Goal: Information Seeking & Learning: Learn about a topic

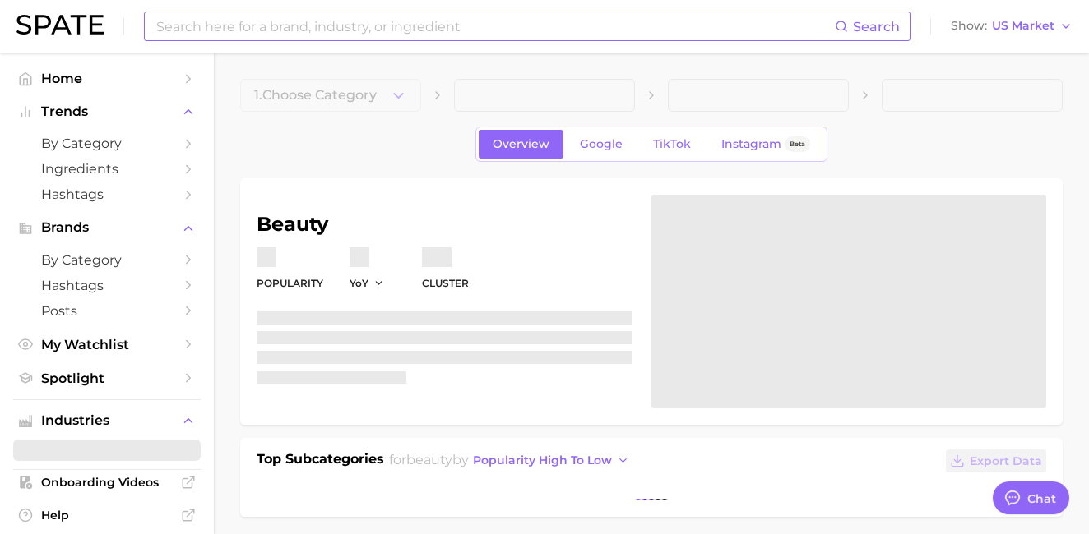
type textarea "x"
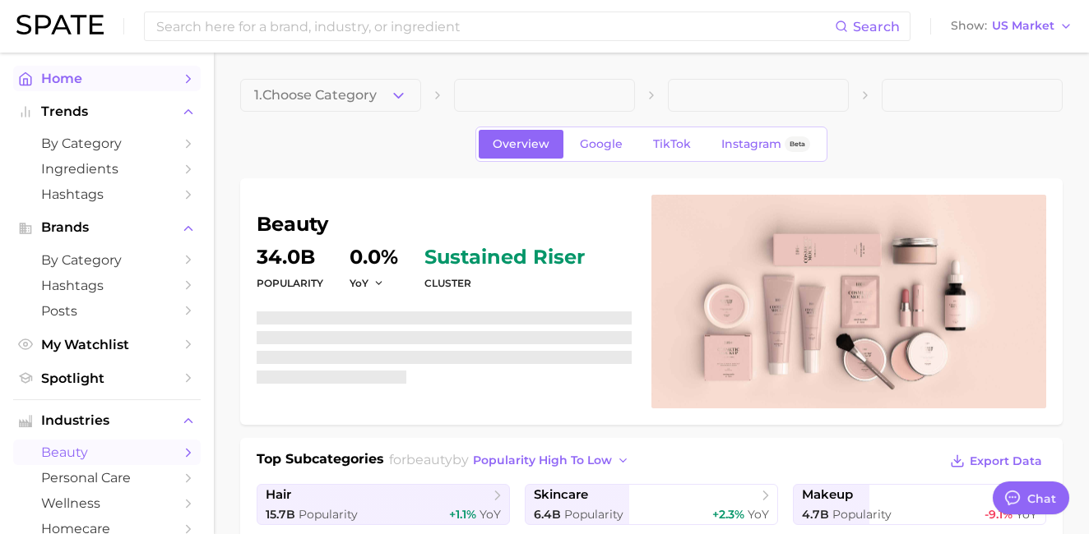
scroll to position [8017, 0]
click at [96, 73] on span "Home" at bounding box center [107, 79] width 132 height 16
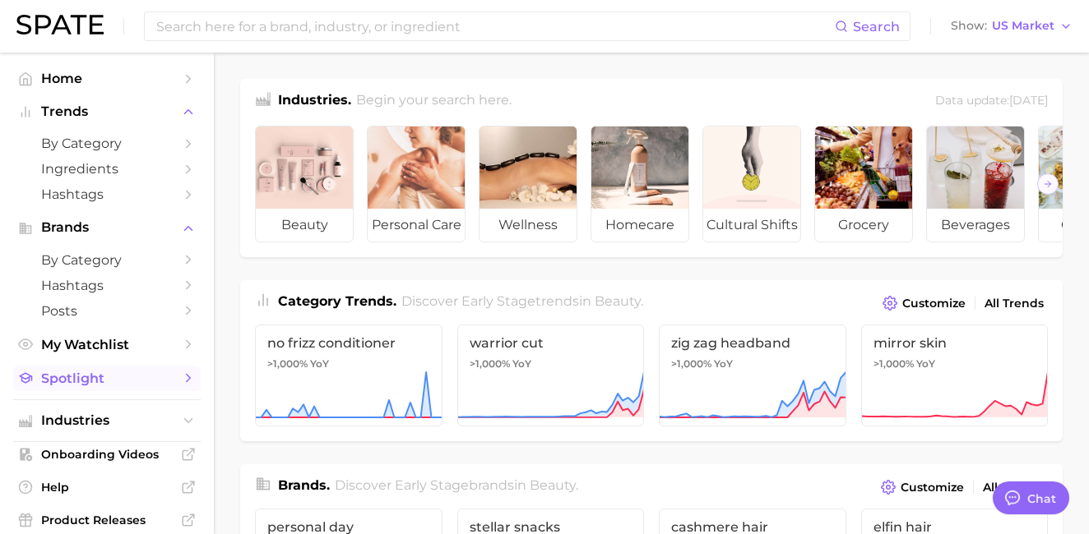
click at [90, 377] on span "Spotlight" at bounding box center [107, 379] width 132 height 16
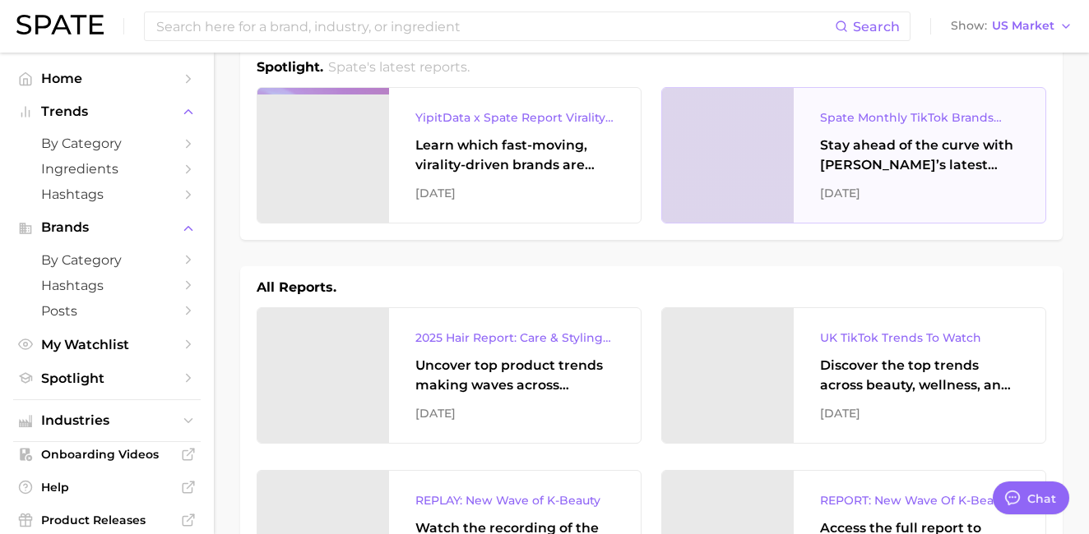
scroll to position [17, 0]
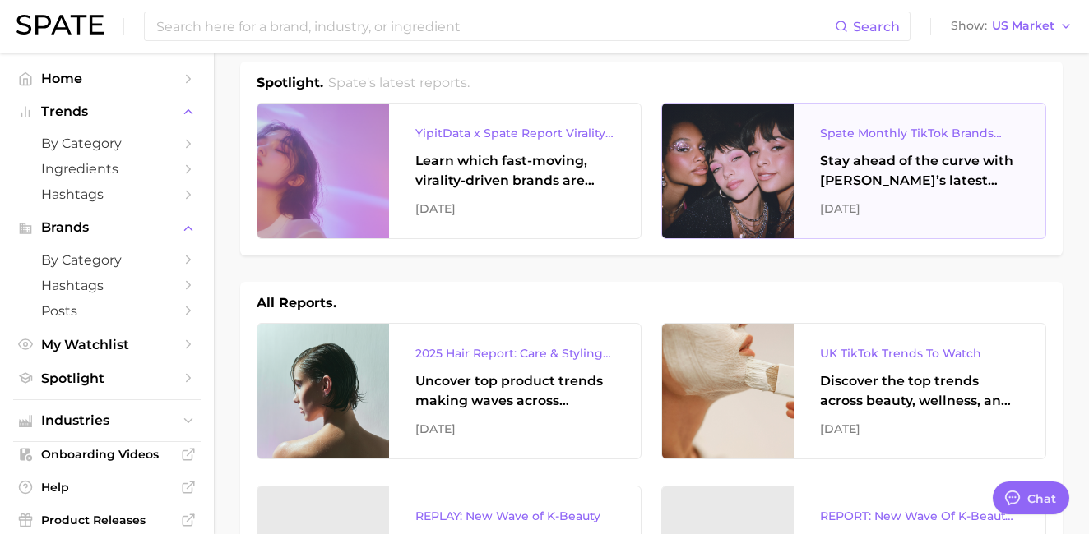
click at [872, 178] on div "Stay ahead of the curve with Spate’s latest monthly tracker, spotlighting the f…" at bounding box center [919, 170] width 199 height 39
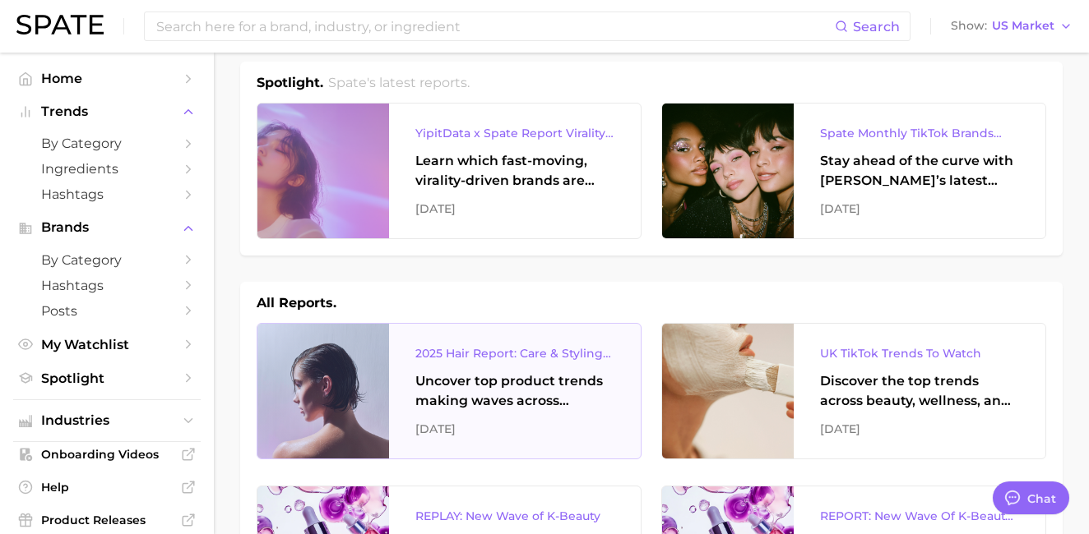
click at [540, 390] on div "Uncover top product trends making waves across platforms — along with key insig…" at bounding box center [514, 391] width 199 height 39
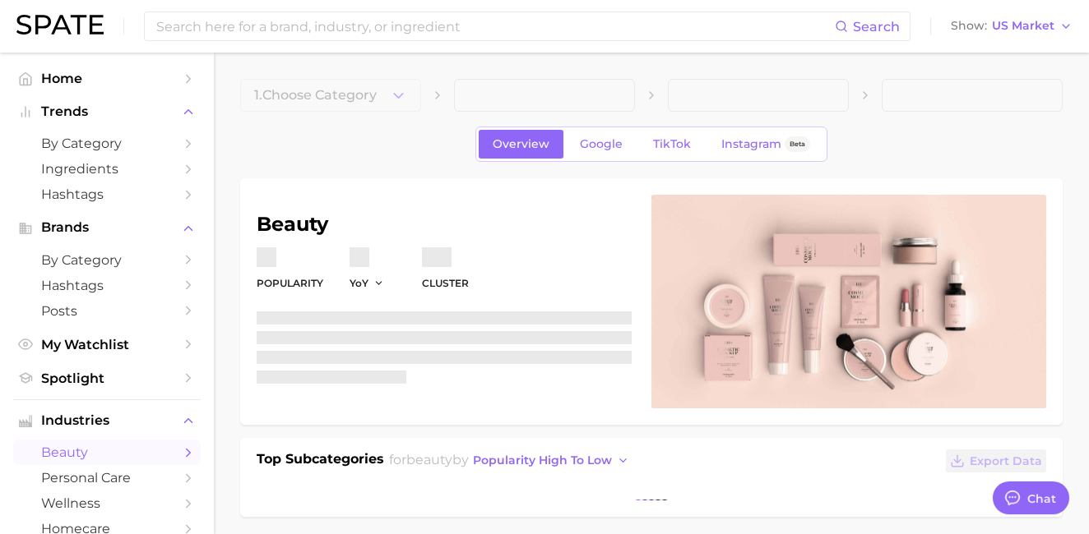
type textarea "x"
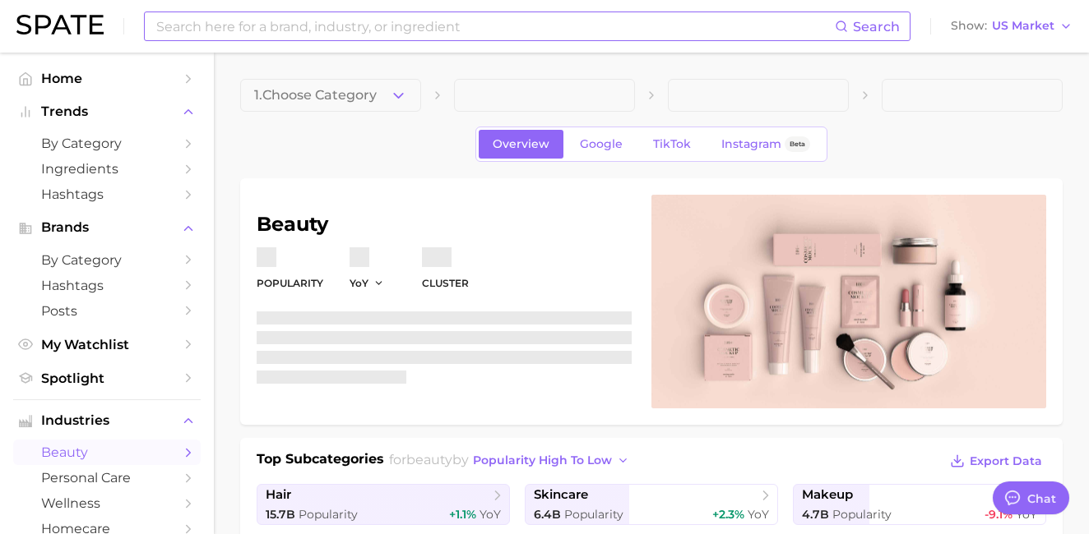
click at [441, 28] on input at bounding box center [495, 26] width 680 height 28
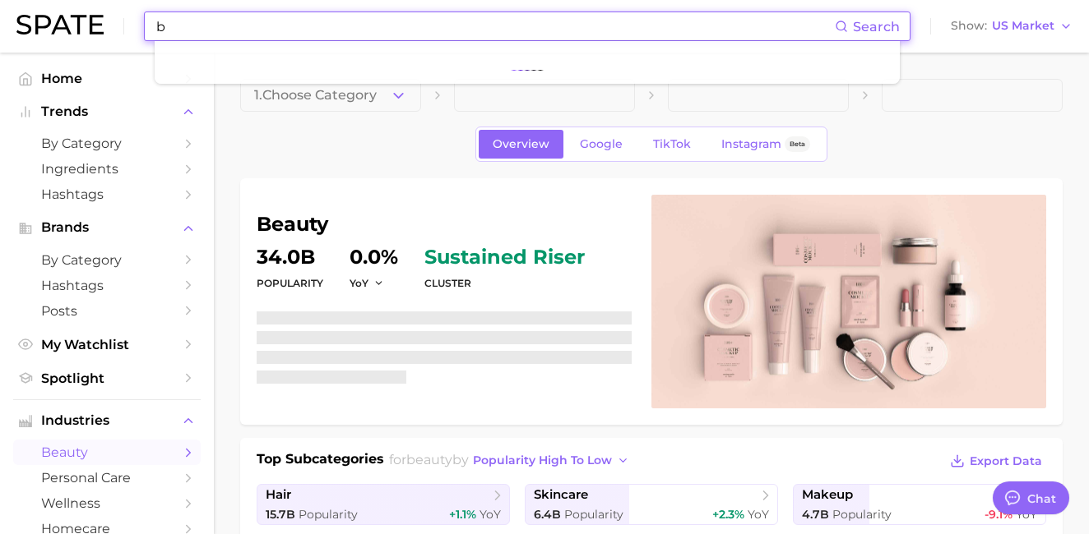
scroll to position [8017, 0]
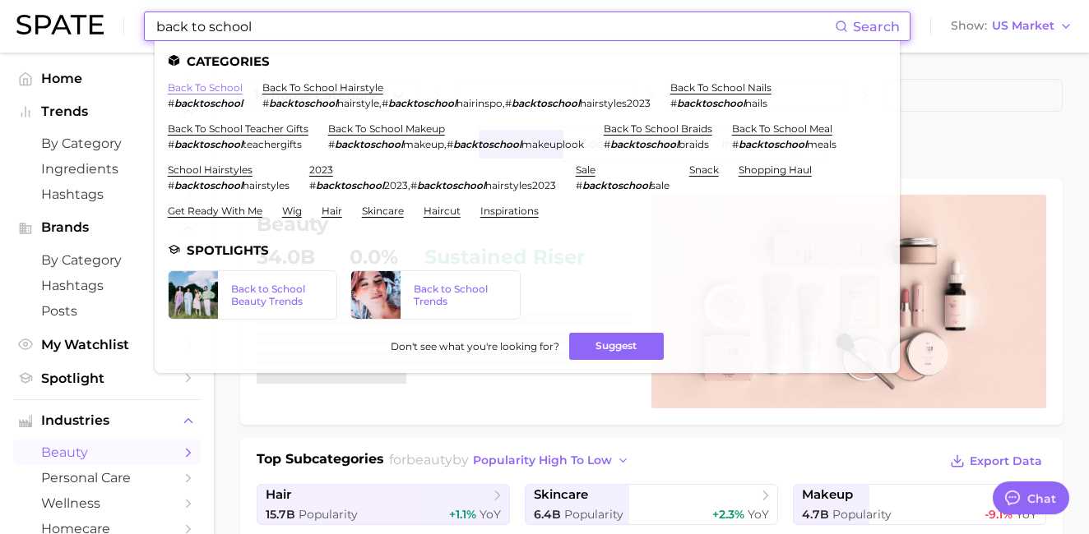
type input "back to school"
click at [221, 86] on link "back to school" at bounding box center [205, 87] width 75 height 12
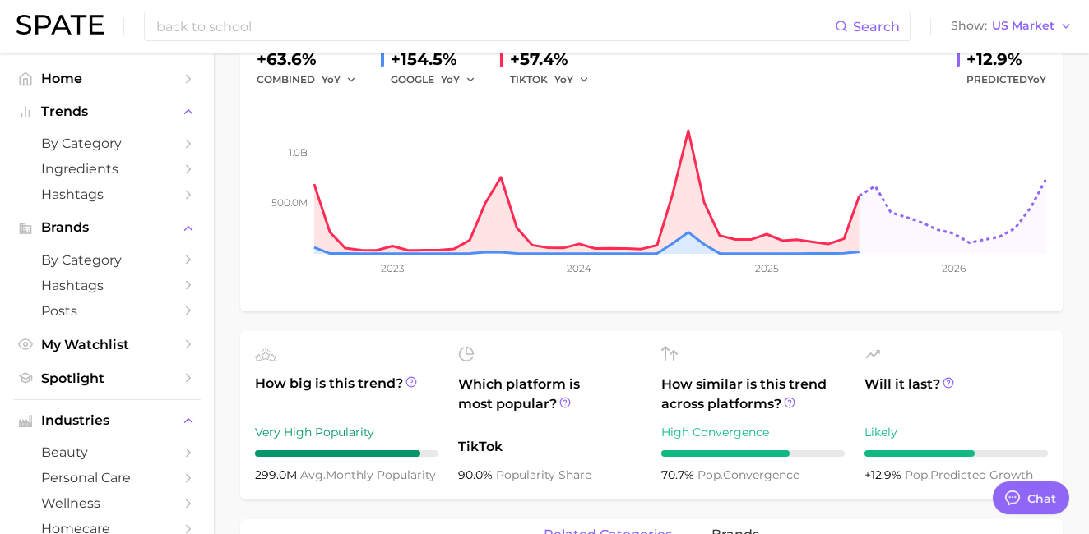
scroll to position [442, 0]
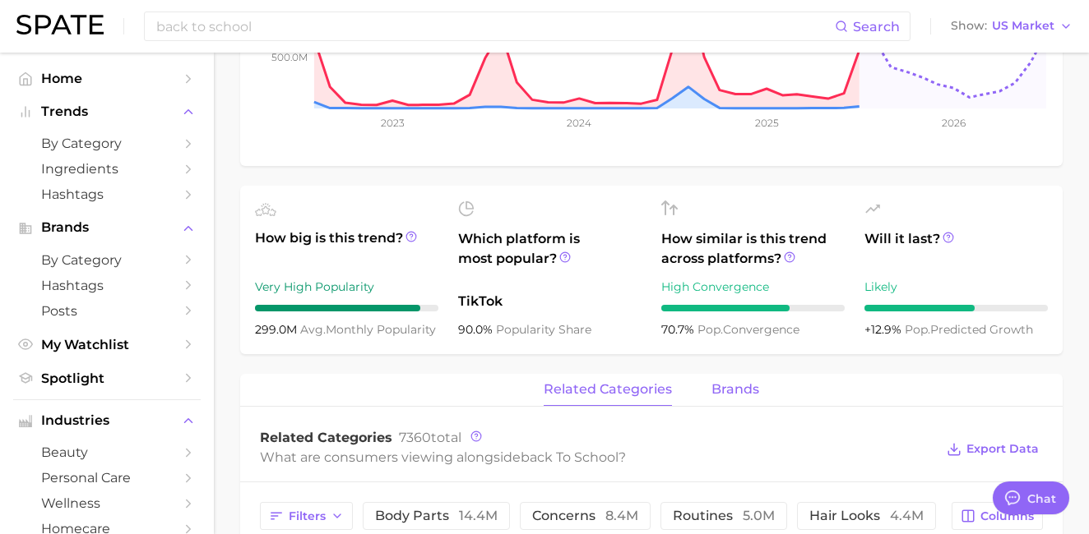
click at [721, 386] on span "brands" at bounding box center [735, 389] width 48 height 15
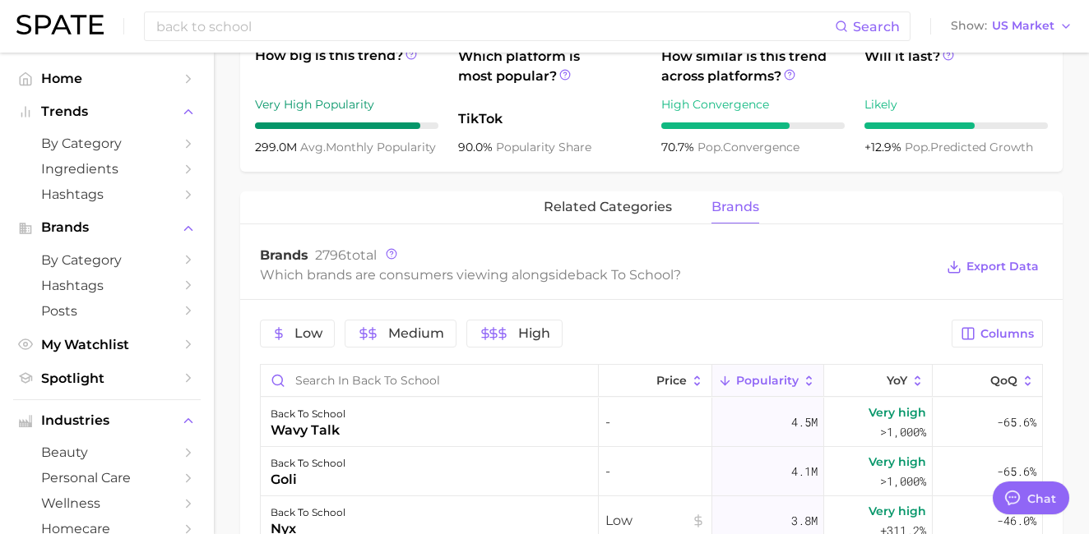
scroll to position [667, 0]
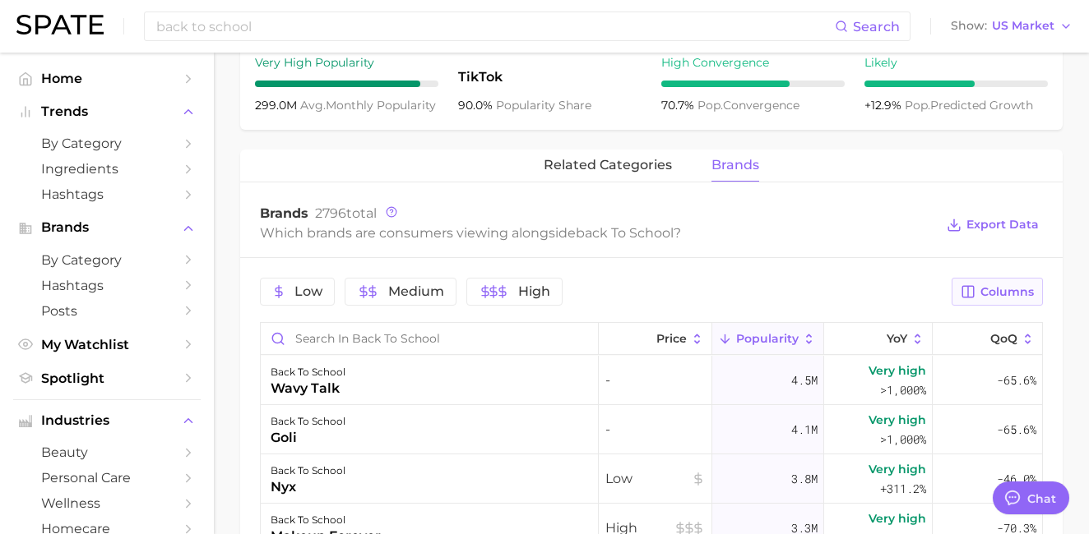
click at [983, 296] on span "Columns" at bounding box center [1006, 292] width 53 height 14
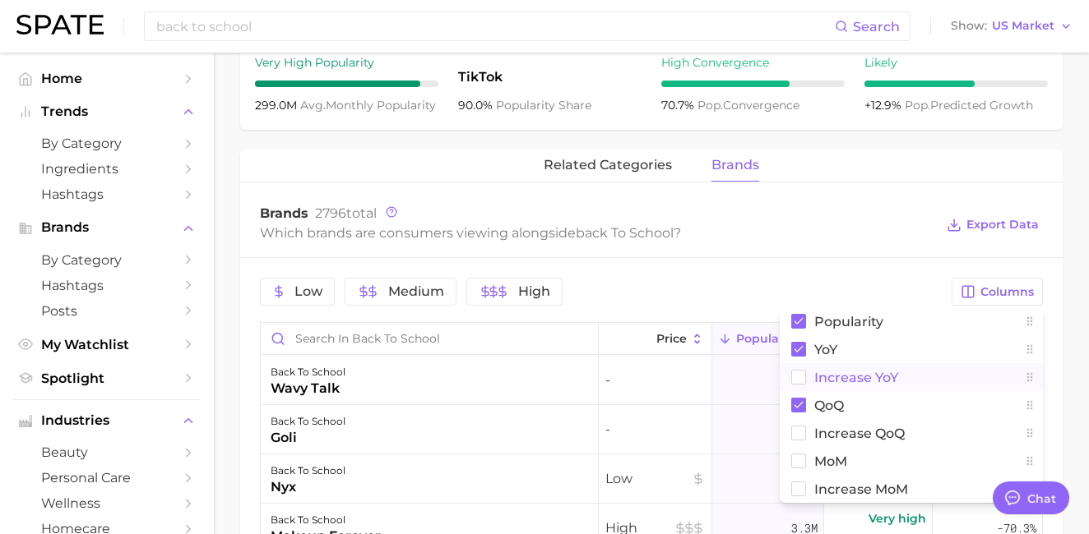
click at [898, 376] on button "Increase YoY" at bounding box center [910, 377] width 263 height 28
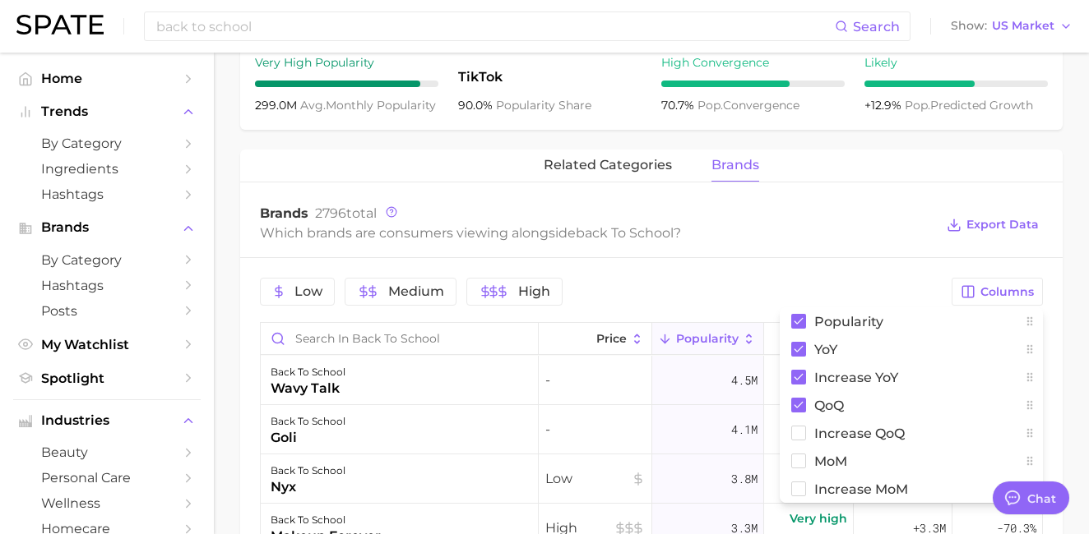
click at [884, 278] on div "Low Medium High" at bounding box center [601, 292] width 682 height 28
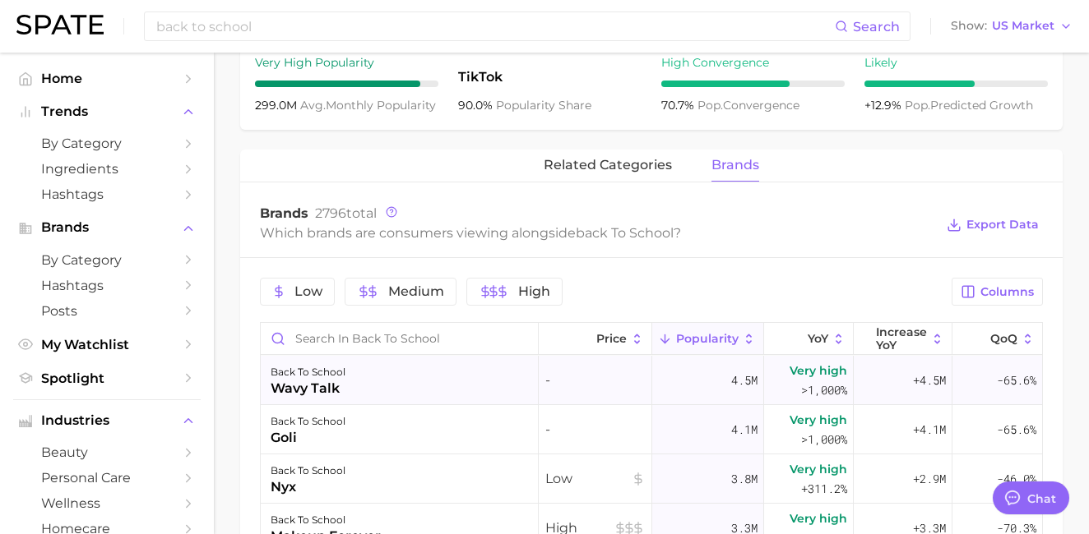
click at [359, 368] on div "back to school wavy talk" at bounding box center [400, 380] width 278 height 49
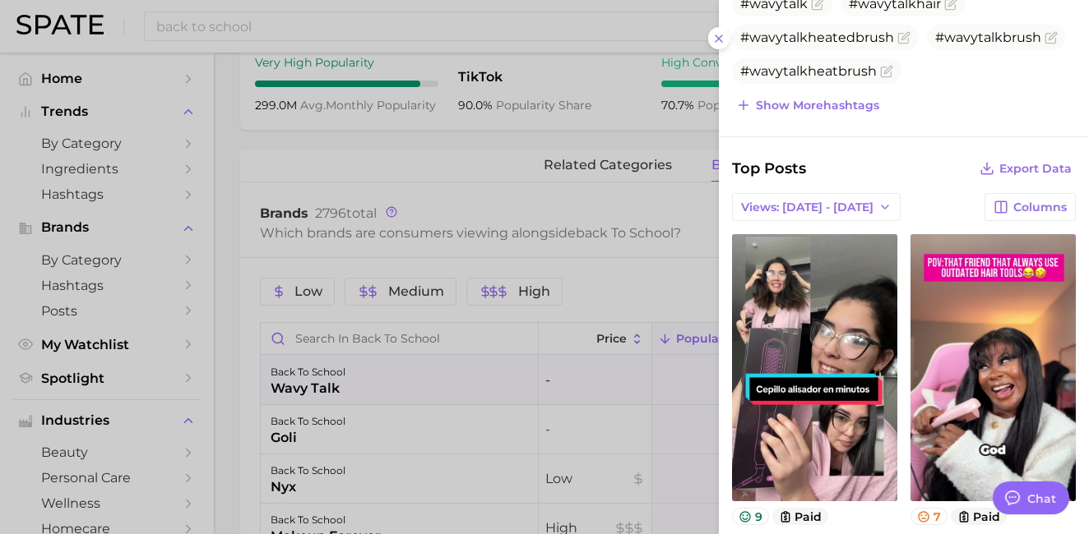
scroll to position [416, 0]
